Goal: Transaction & Acquisition: Subscribe to service/newsletter

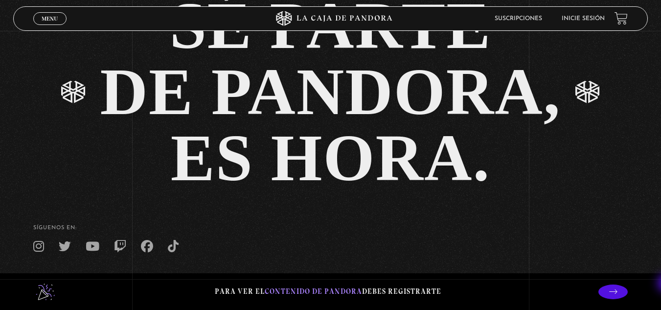
scroll to position [2051, 0]
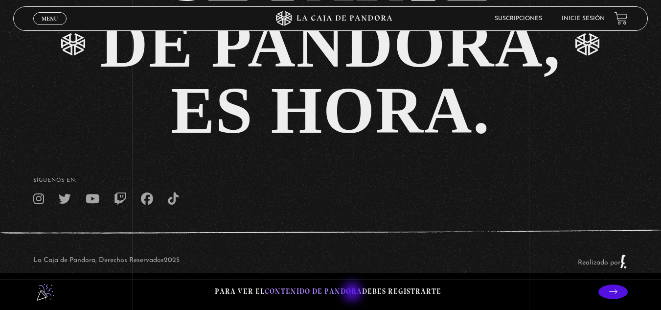
click at [353, 293] on span "contenido de Pandora" at bounding box center [313, 291] width 97 height 9
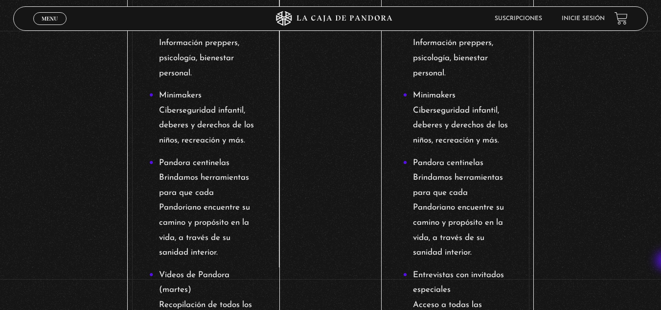
scroll to position [687, 0]
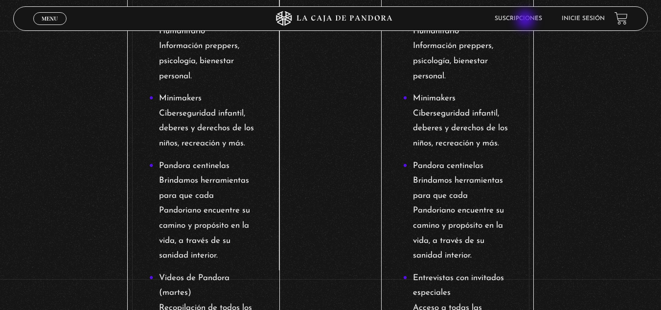
click at [527, 21] on link "Suscripciones" at bounding box center [518, 19] width 47 height 6
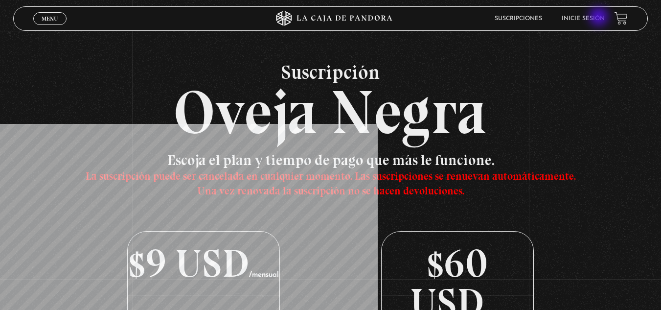
click at [600, 18] on link "Inicie sesión" at bounding box center [583, 19] width 43 height 6
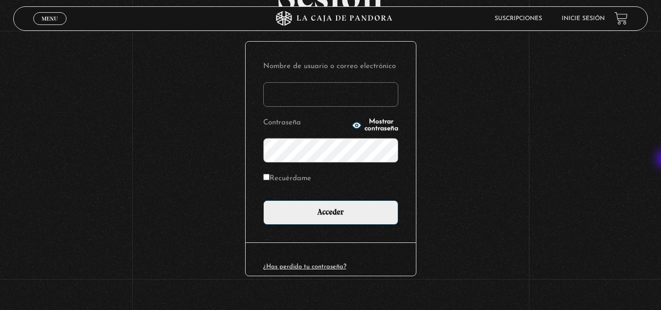
scroll to position [107, 0]
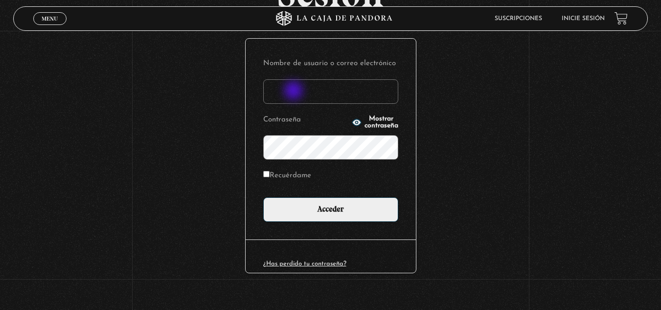
click at [295, 92] on input "Nombre de usuario o correo electrónico" at bounding box center [330, 91] width 135 height 24
type input "zalems03@yahoo.com.mx"
click at [269, 175] on input "Recuérdame" at bounding box center [266, 174] width 6 height 6
checkbox input "true"
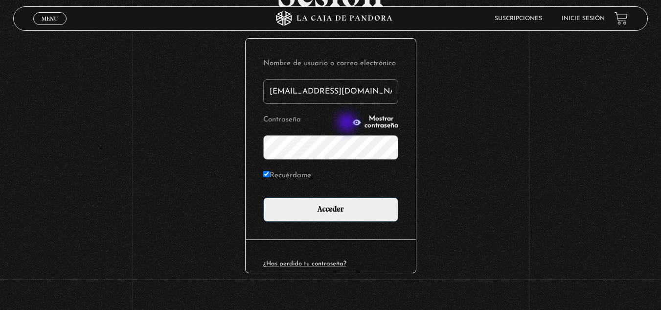
click at [365, 123] on span "Mostrar contraseña" at bounding box center [382, 123] width 34 height 14
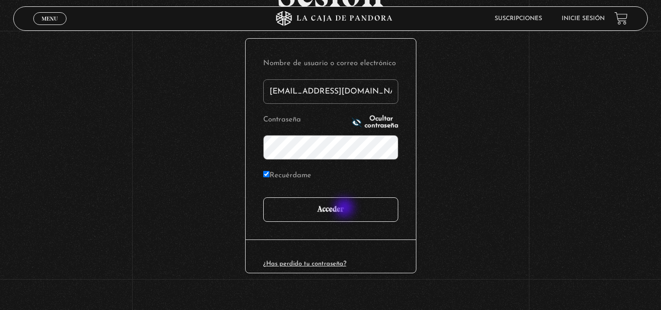
click at [346, 209] on input "Acceder" at bounding box center [330, 209] width 135 height 24
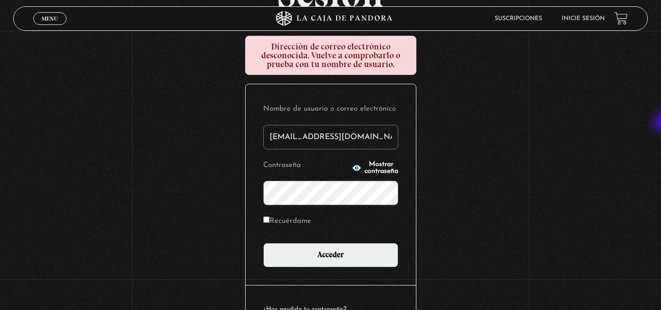
scroll to position [109, 0]
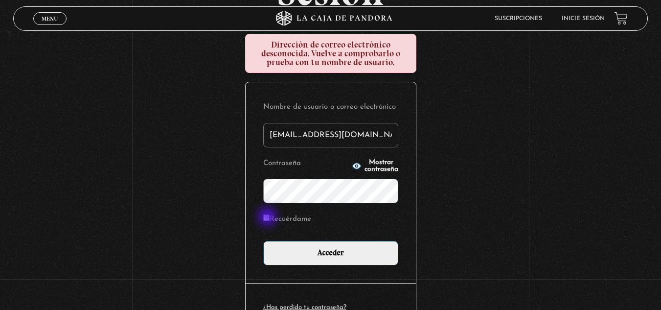
click at [269, 217] on input "Recuérdame" at bounding box center [266, 217] width 6 height 6
checkbox input "true"
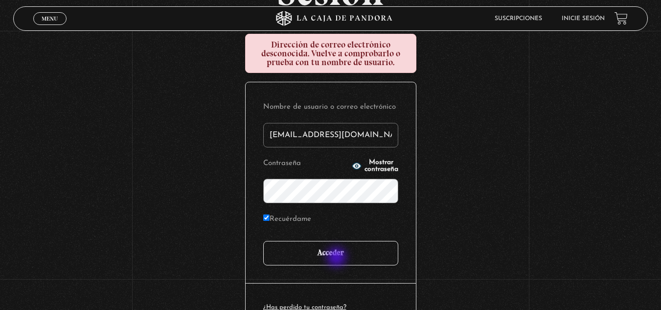
click at [338, 258] on input "Acceder" at bounding box center [330, 253] width 135 height 24
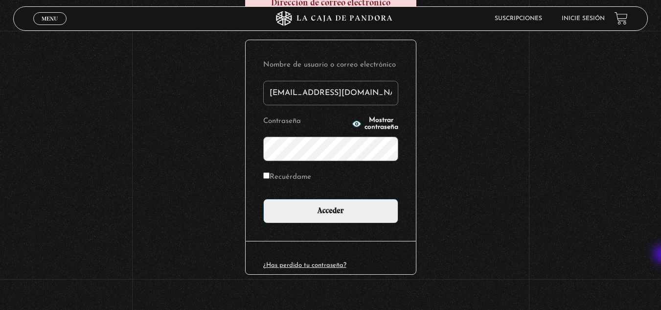
scroll to position [152, 0]
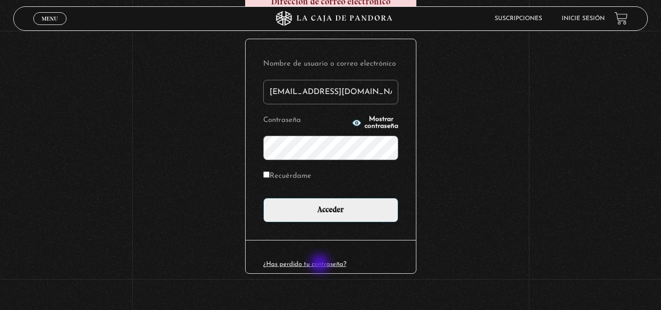
click at [321, 264] on link "¿Has perdido tu contraseña?" at bounding box center [304, 264] width 83 height 6
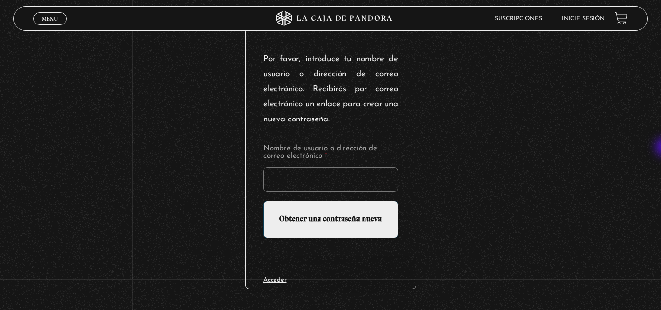
scroll to position [121, 0]
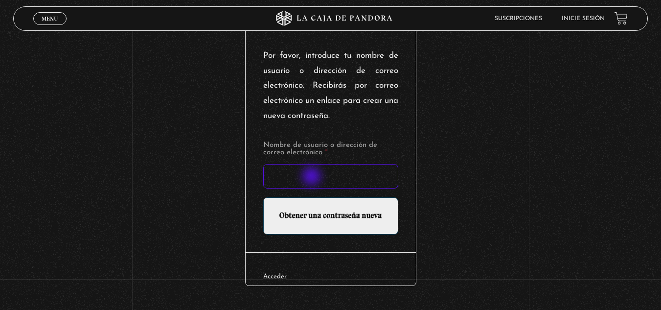
click at [313, 177] on input "Nombre de usuario o dirección de correo electrónico *" at bounding box center [330, 176] width 135 height 24
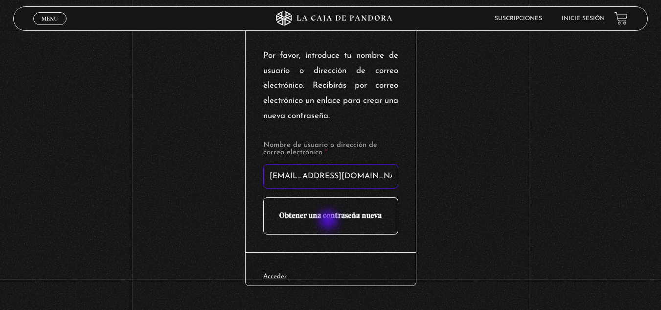
type input "zalems03@yahoo.com.mx"
click at [329, 221] on input "Obtener una contraseña nueva" at bounding box center [330, 215] width 135 height 37
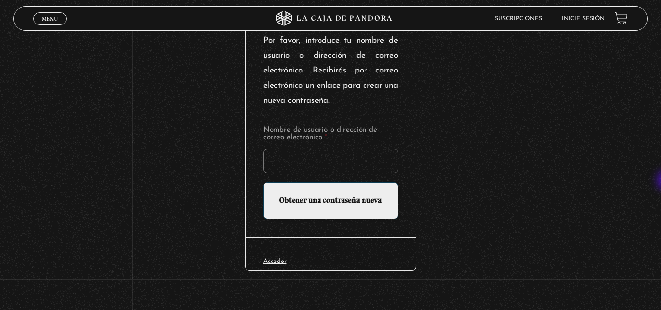
scroll to position [174, 0]
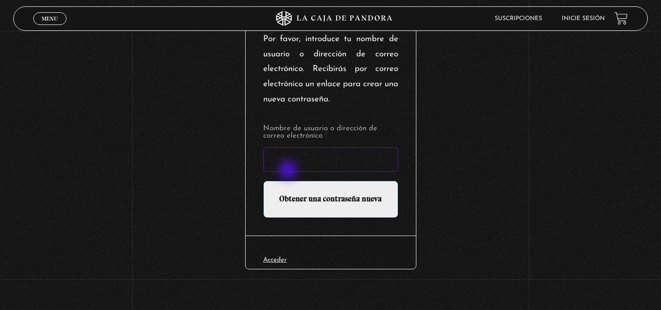
click at [289, 171] on input "Nombre de usuario o dirección de correo electrónico *" at bounding box center [330, 159] width 135 height 24
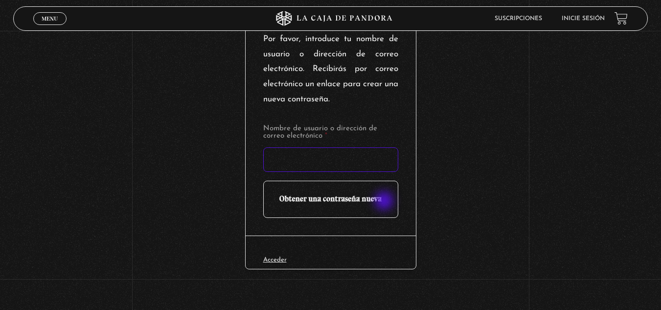
type input "[EMAIL_ADDRESS][DOMAIN_NAME]"
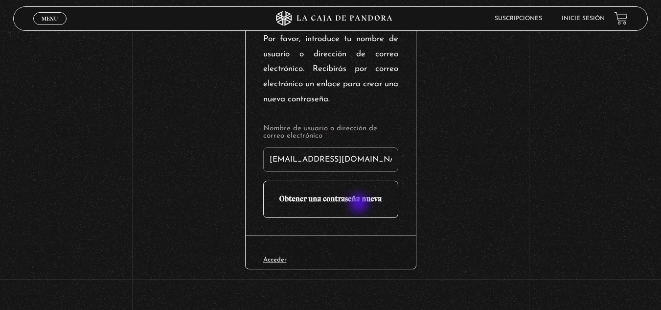
click at [360, 204] on input "Obtener una contraseña nueva" at bounding box center [330, 199] width 135 height 37
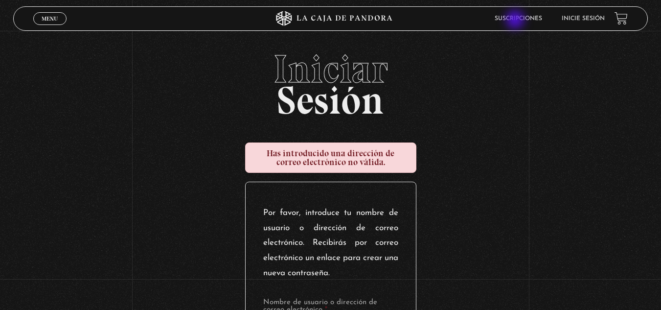
click at [516, 21] on link "Suscripciones" at bounding box center [518, 19] width 47 height 6
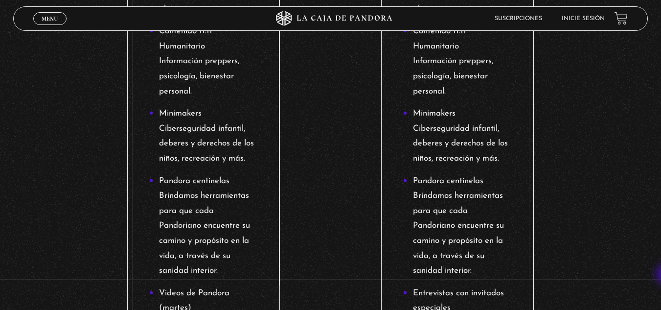
scroll to position [653, 0]
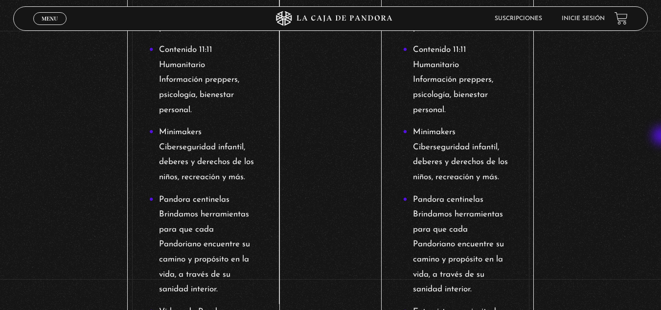
drag, startPoint x: 659, startPoint y: 139, endPoint x: 665, endPoint y: 140, distance: 5.5
click at [661, 140] on html "ingresar al sitio Ver Video Más Información Solicitar Por favor coloque su disp…" at bounding box center [330, 257] width 661 height 1821
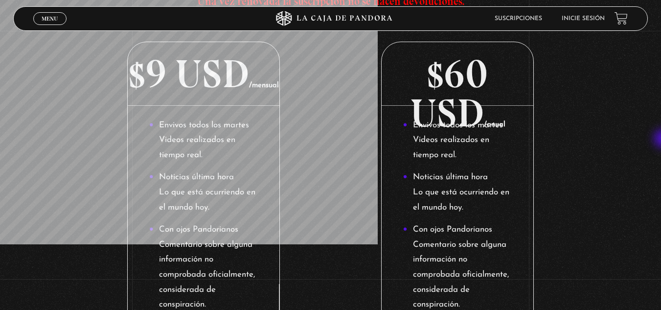
scroll to position [177, 0]
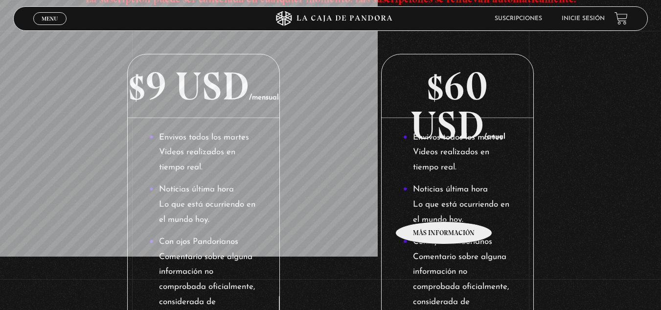
click at [445, 207] on li "Noticias última hora Lo que está ocurriendo en el mundo hoy." at bounding box center [457, 204] width 109 height 45
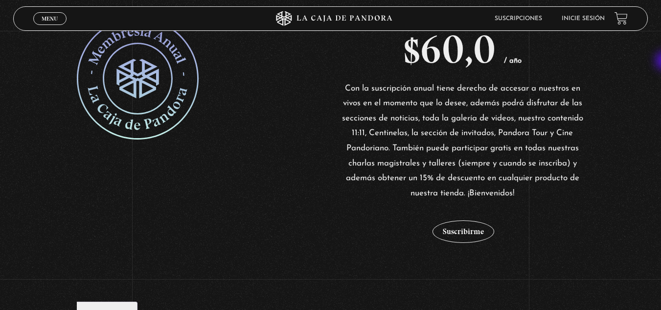
scroll to position [196, 0]
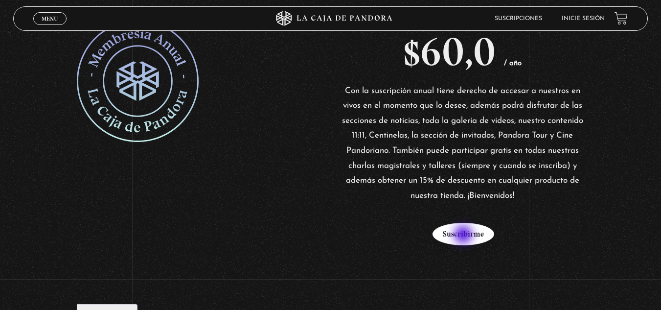
click at [465, 235] on button "Suscribirme" at bounding box center [464, 234] width 62 height 23
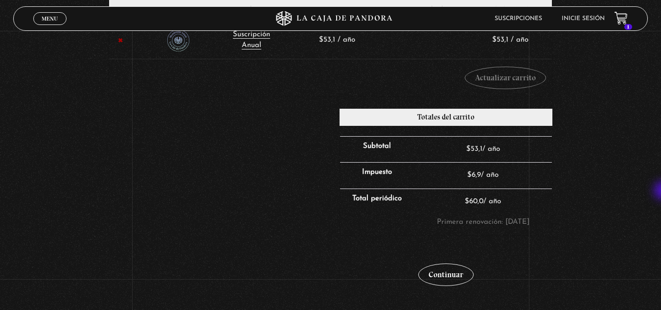
scroll to position [197, 0]
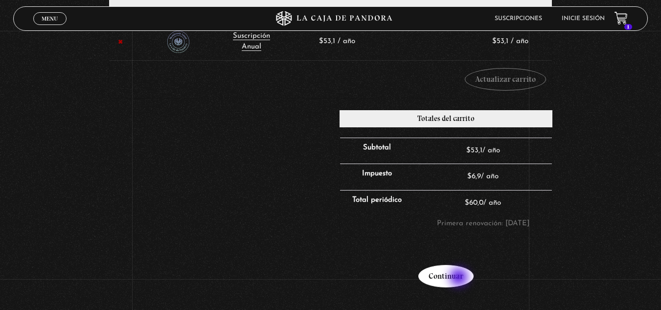
click at [460, 278] on link "Continuar" at bounding box center [446, 276] width 55 height 23
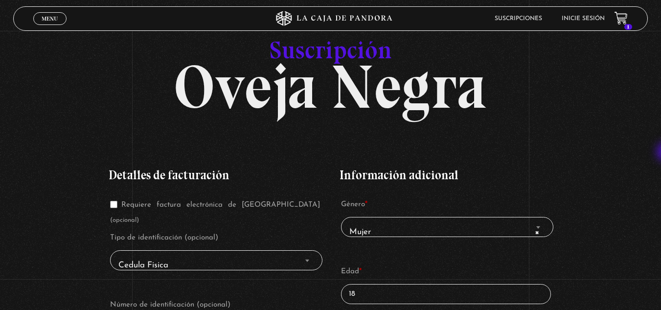
scroll to position [46, 0]
